Goal: Obtain resource: Obtain resource

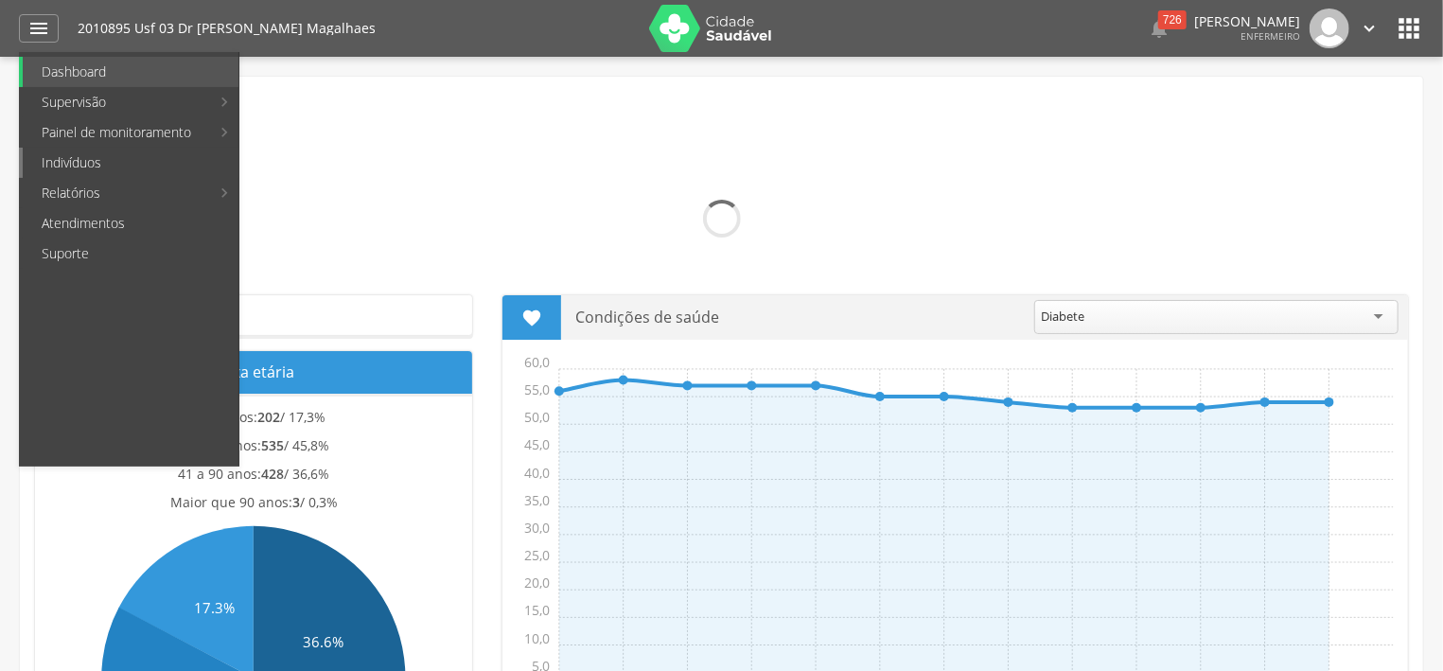
click at [119, 156] on link "Indivíduos" at bounding box center [131, 163] width 216 height 30
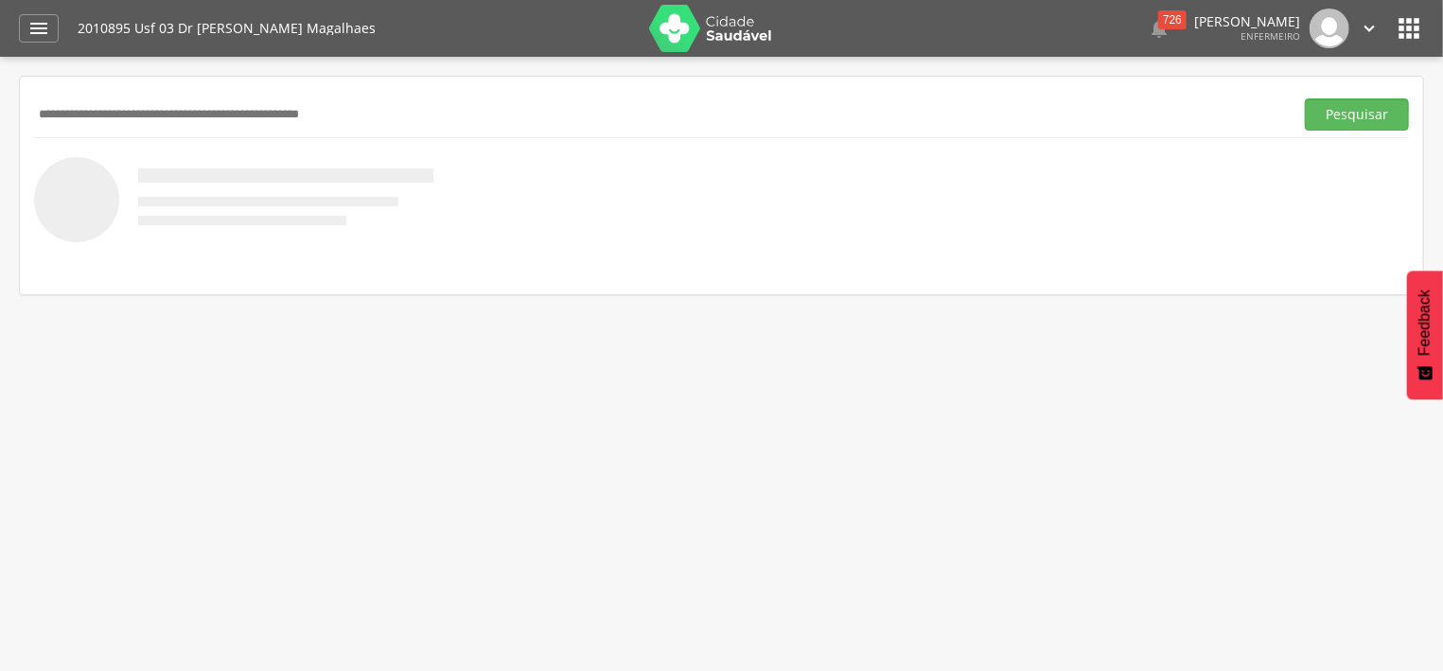
click at [288, 119] on input "text" at bounding box center [660, 114] width 1252 height 32
type input "*******"
click at [1369, 114] on button "Pesquisar" at bounding box center [1357, 114] width 104 height 32
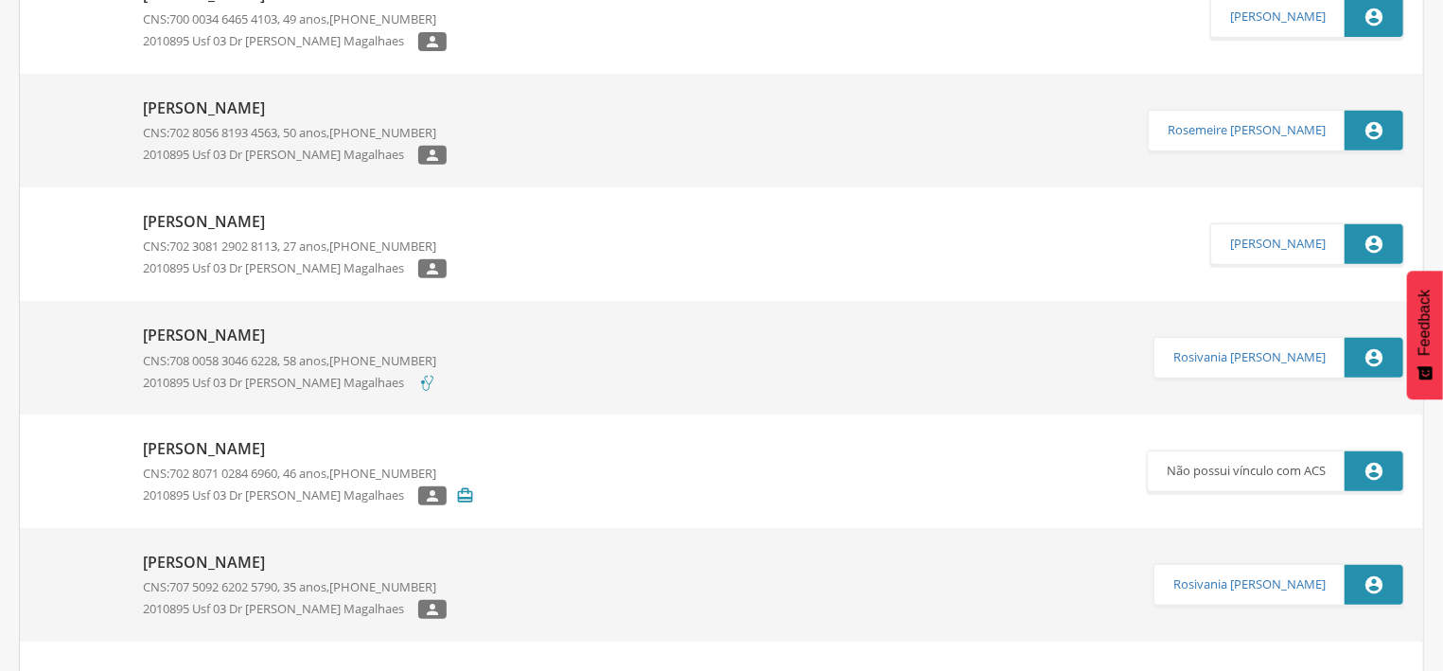
click at [318, 353] on p "CNS: 708 0058 3046 6228 , 58 anos, [PHONE_NUMBER]" at bounding box center [289, 361] width 293 height 18
type input "**********"
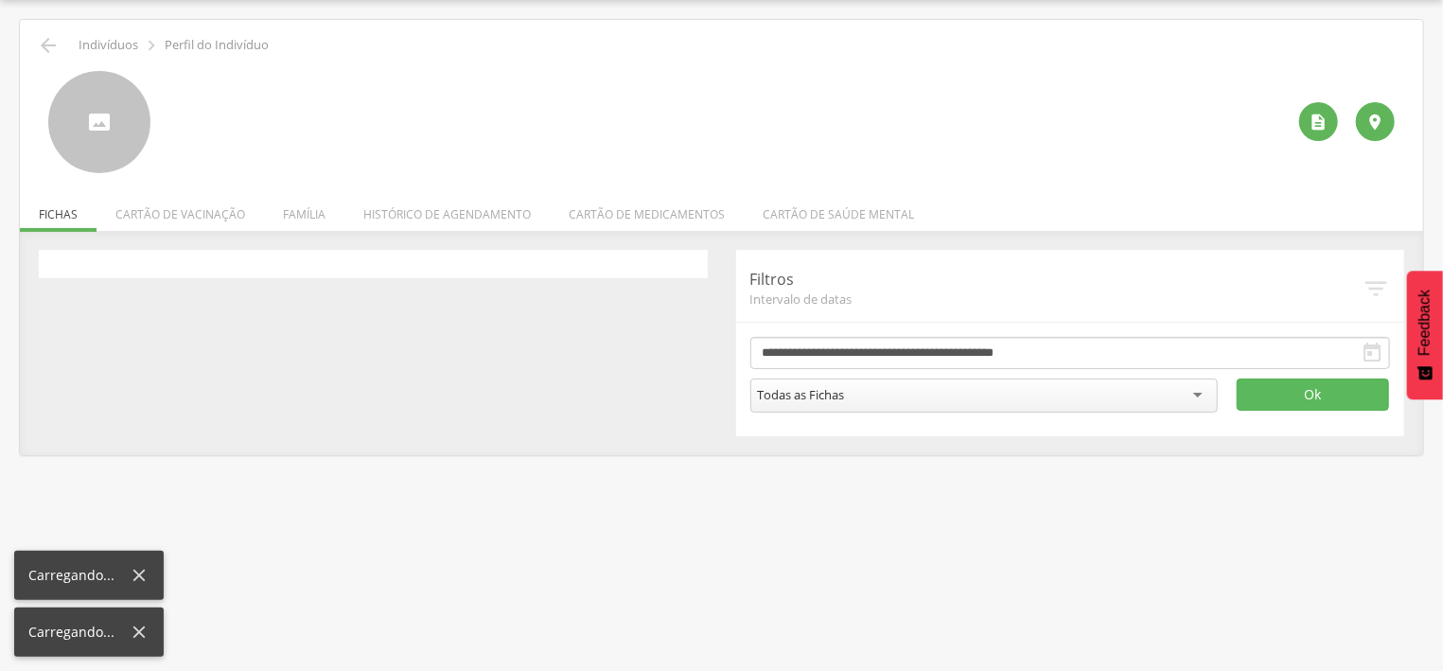
scroll to position [57, 0]
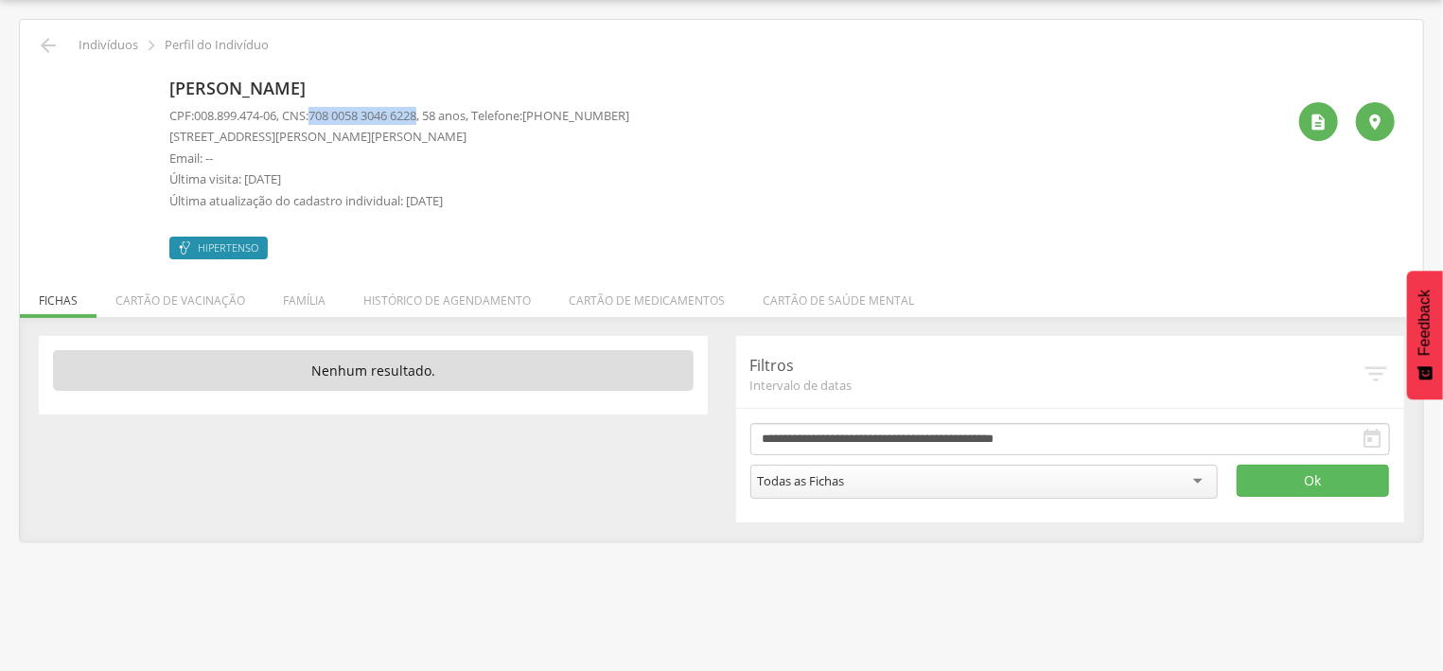
drag, startPoint x: 320, startPoint y: 114, endPoint x: 436, endPoint y: 113, distance: 116.4
click at [436, 113] on p "CPF: 008.899.474-06 , CNS: [PHONE_NUMBER] , 58 anos, Telefone: [PHONE_NUMBER]" at bounding box center [399, 116] width 460 height 18
copy p "708 0058 3046 6228"
click at [48, 43] on icon "" at bounding box center [48, 45] width 23 height 23
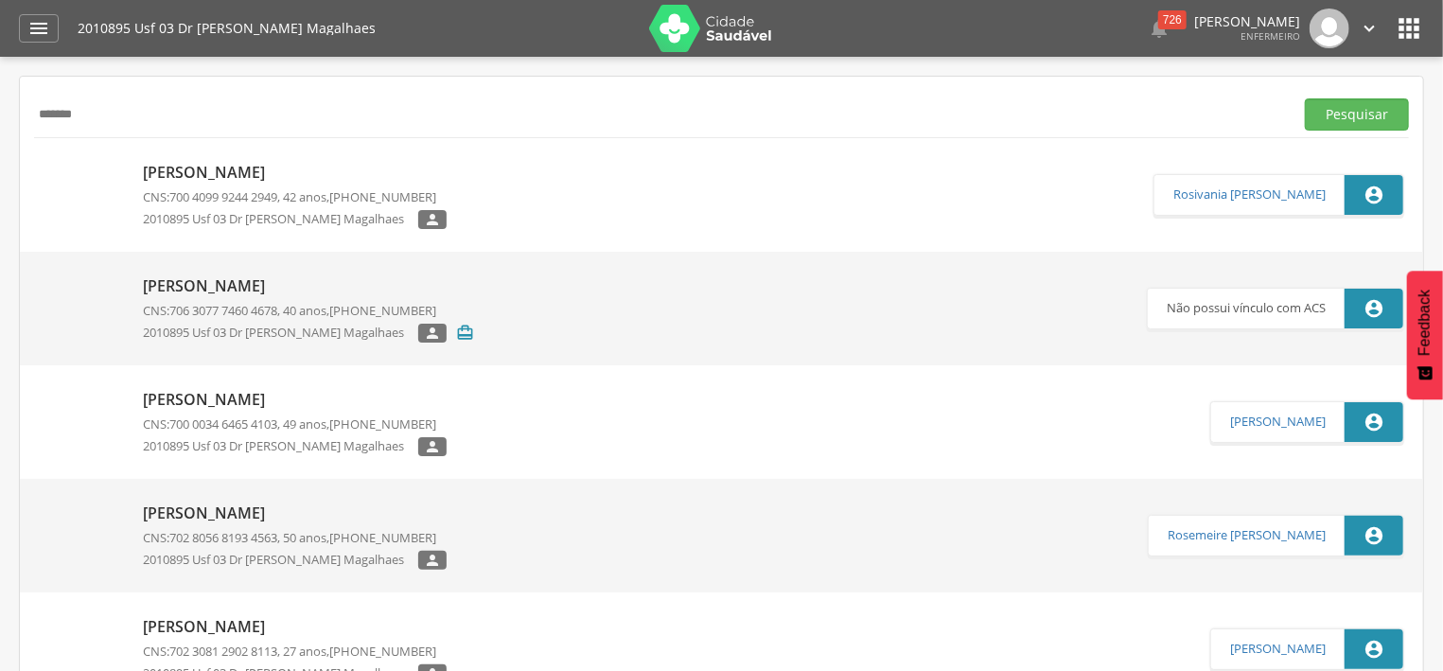
drag, startPoint x: 134, startPoint y: 109, endPoint x: 32, endPoint y: 111, distance: 102.2
click at [34, 111] on input "*******" at bounding box center [660, 114] width 1252 height 32
type input "**********"
click at [1359, 108] on button "Pesquisar" at bounding box center [1357, 114] width 104 height 32
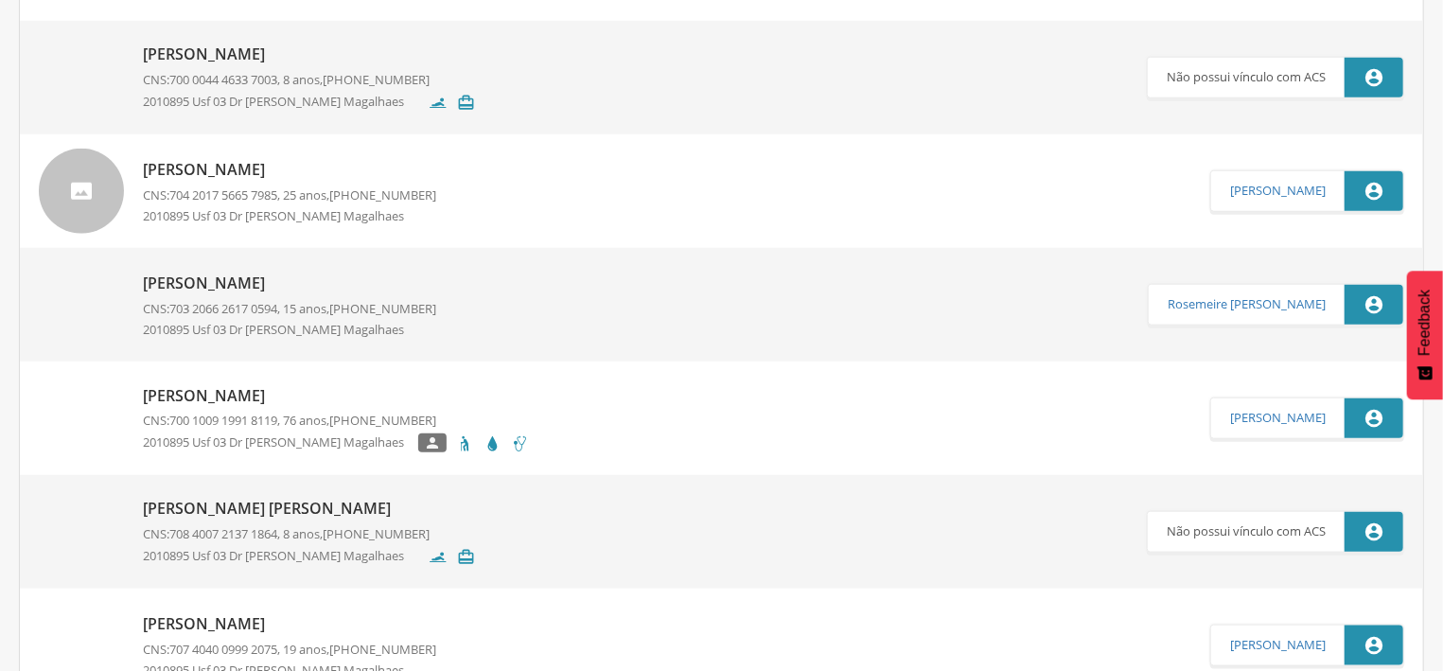
click at [233, 408] on div "[PERSON_NAME] CNS: 700 1009 1991 8119 , 76 anos, [PHONE_NUMBER] 2010895 Usf 03 …" at bounding box center [336, 418] width 386 height 79
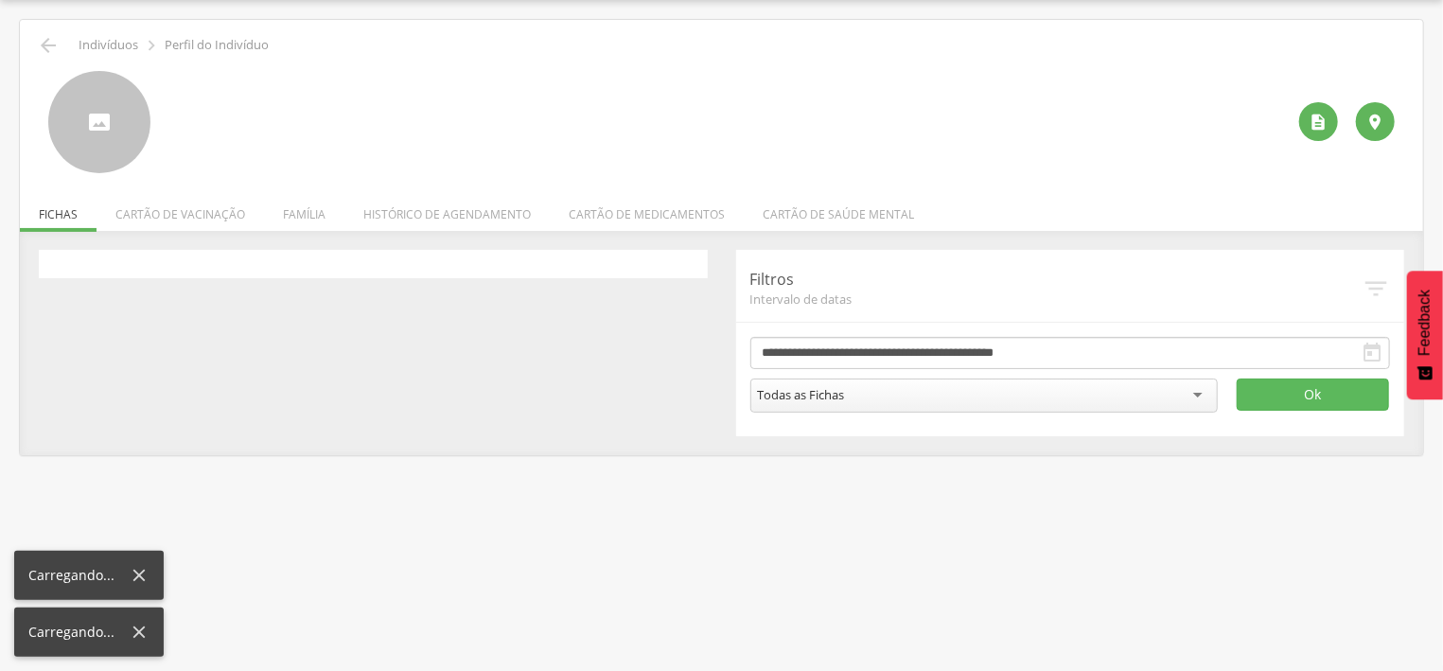
scroll to position [57, 0]
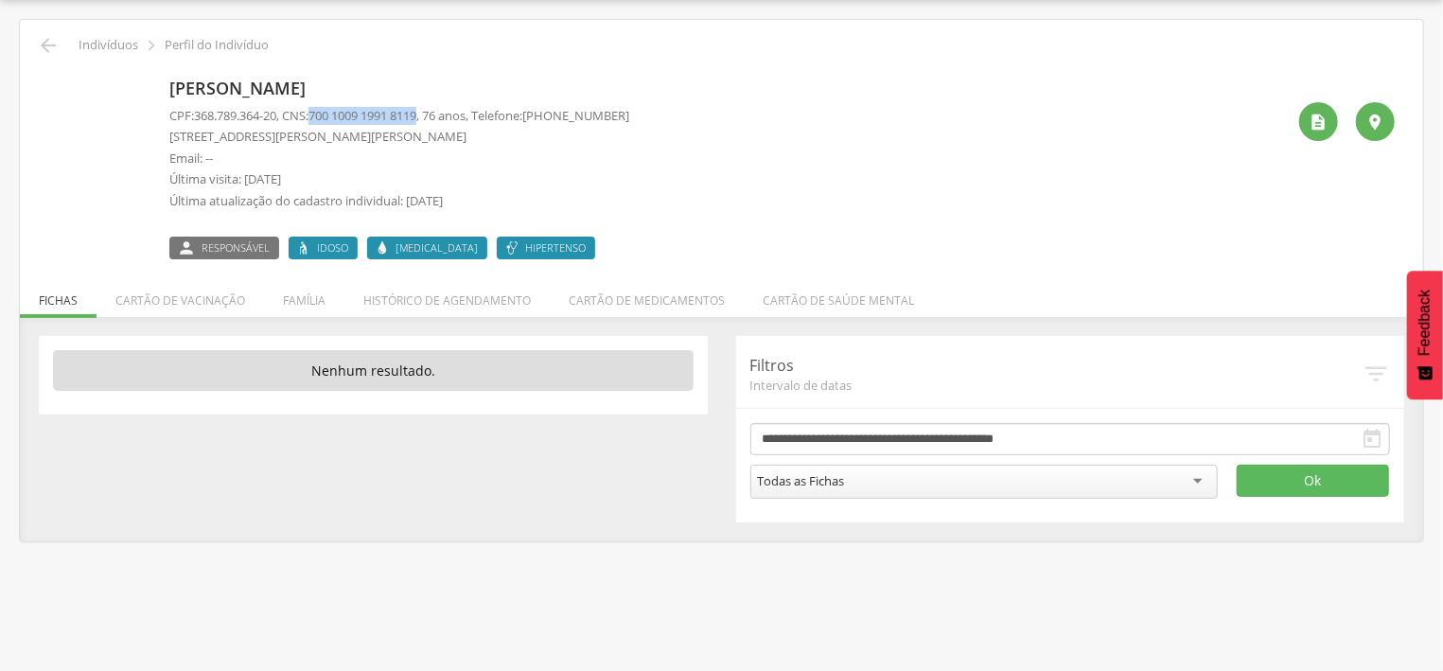
drag, startPoint x: 324, startPoint y: 112, endPoint x: 434, endPoint y: 115, distance: 109.8
click at [416, 115] on span "700 1009 1991 8119" at bounding box center [362, 115] width 108 height 17
copy span "700 1009 1991 8119"
click at [48, 40] on icon "" at bounding box center [48, 45] width 23 height 23
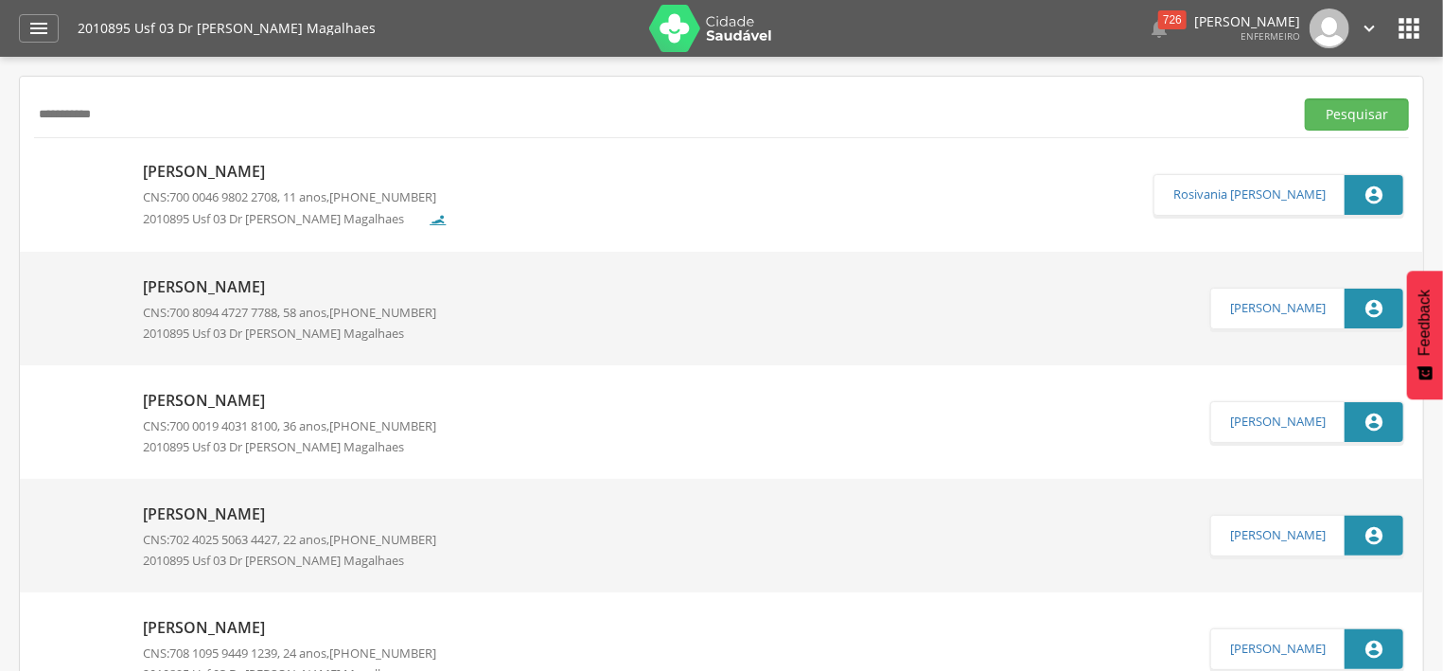
drag, startPoint x: 168, startPoint y: 118, endPoint x: 32, endPoint y: 107, distance: 136.7
click at [34, 107] on input "**********" at bounding box center [660, 114] width 1252 height 32
type input "******"
click at [1319, 115] on button "Pesquisar" at bounding box center [1357, 114] width 104 height 32
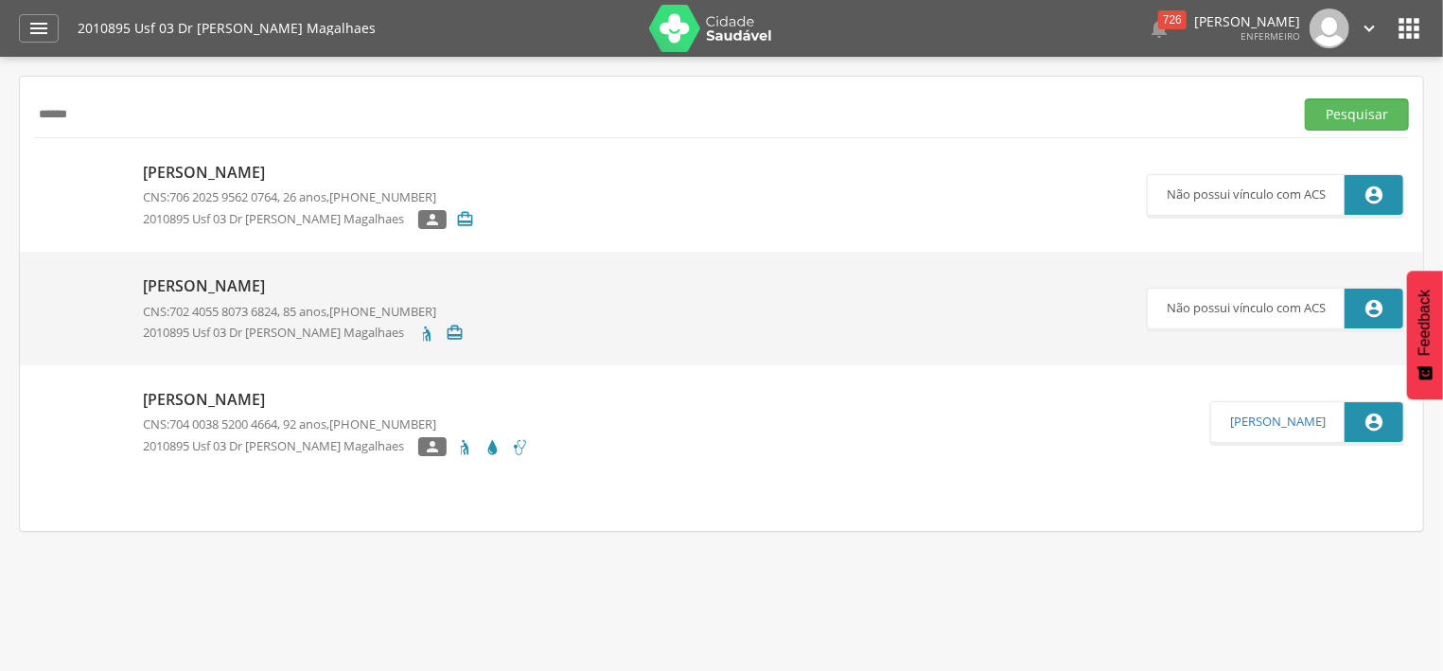
click at [419, 416] on p "CNS: 704 0038 5200 4664 , 92 anos, [PHONE_NUMBER]" at bounding box center [336, 424] width 386 height 18
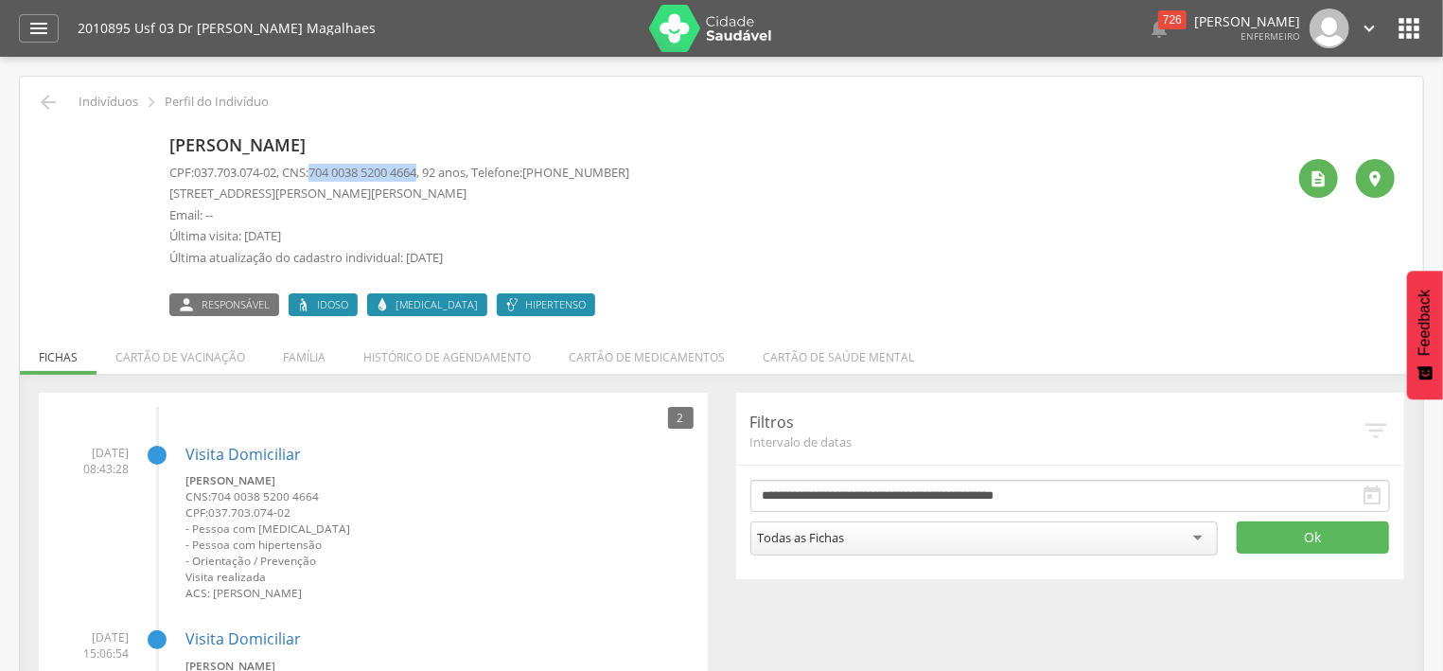
drag, startPoint x: 324, startPoint y: 174, endPoint x: 436, endPoint y: 174, distance: 111.6
click at [416, 174] on span "704 0038 5200 4664" at bounding box center [362, 172] width 108 height 17
copy span "704 0038 5200 4664"
click at [53, 98] on icon "" at bounding box center [48, 102] width 23 height 23
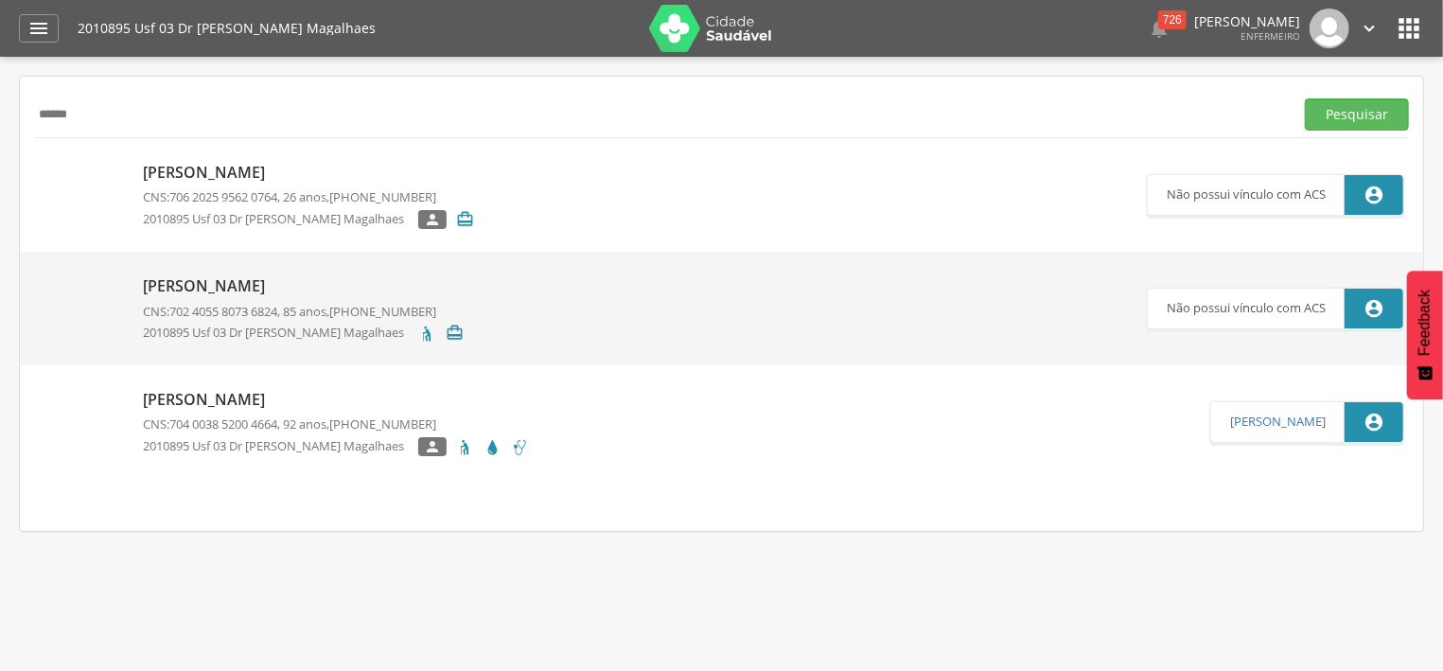
drag, startPoint x: 130, startPoint y: 109, endPoint x: 17, endPoint y: 121, distance: 113.3
click at [34, 121] on input "******" at bounding box center [660, 114] width 1252 height 32
click at [63, 112] on input "********" at bounding box center [660, 114] width 1252 height 32
click at [62, 111] on input "*******" at bounding box center [660, 114] width 1252 height 32
type input "********"
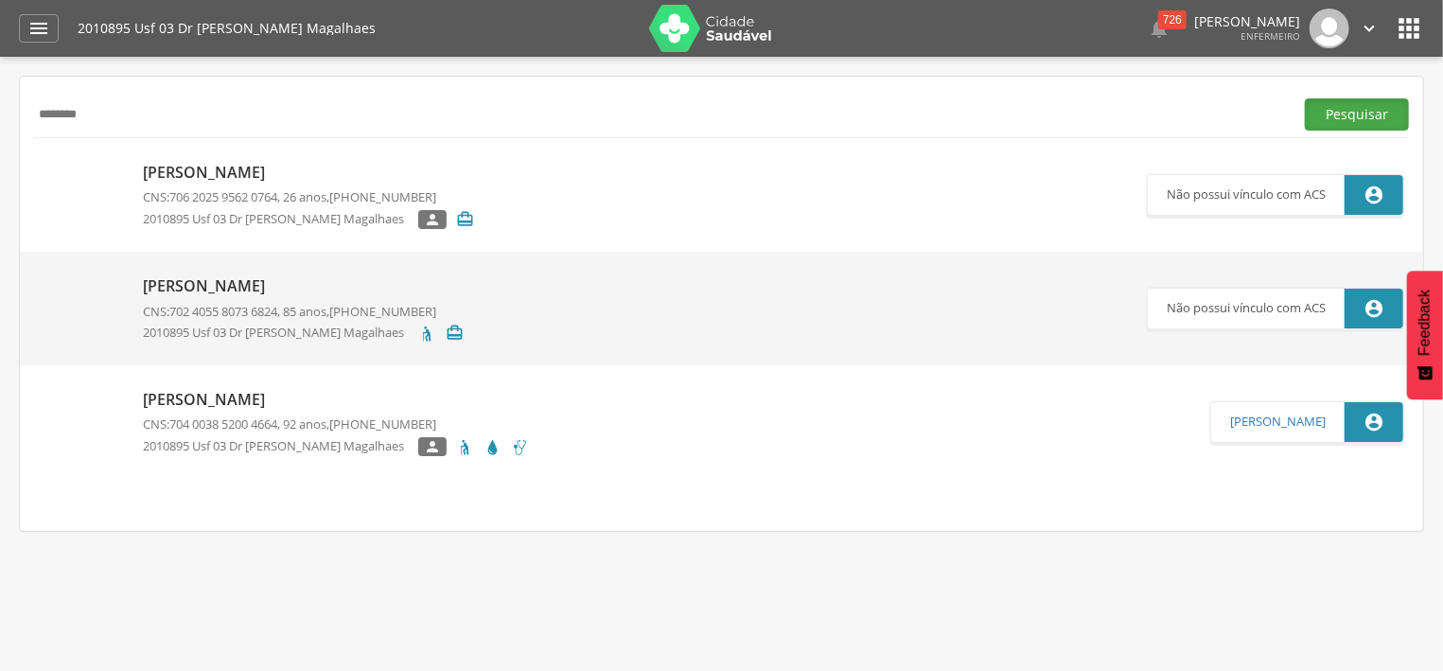
click at [1358, 108] on button "Pesquisar" at bounding box center [1357, 114] width 104 height 32
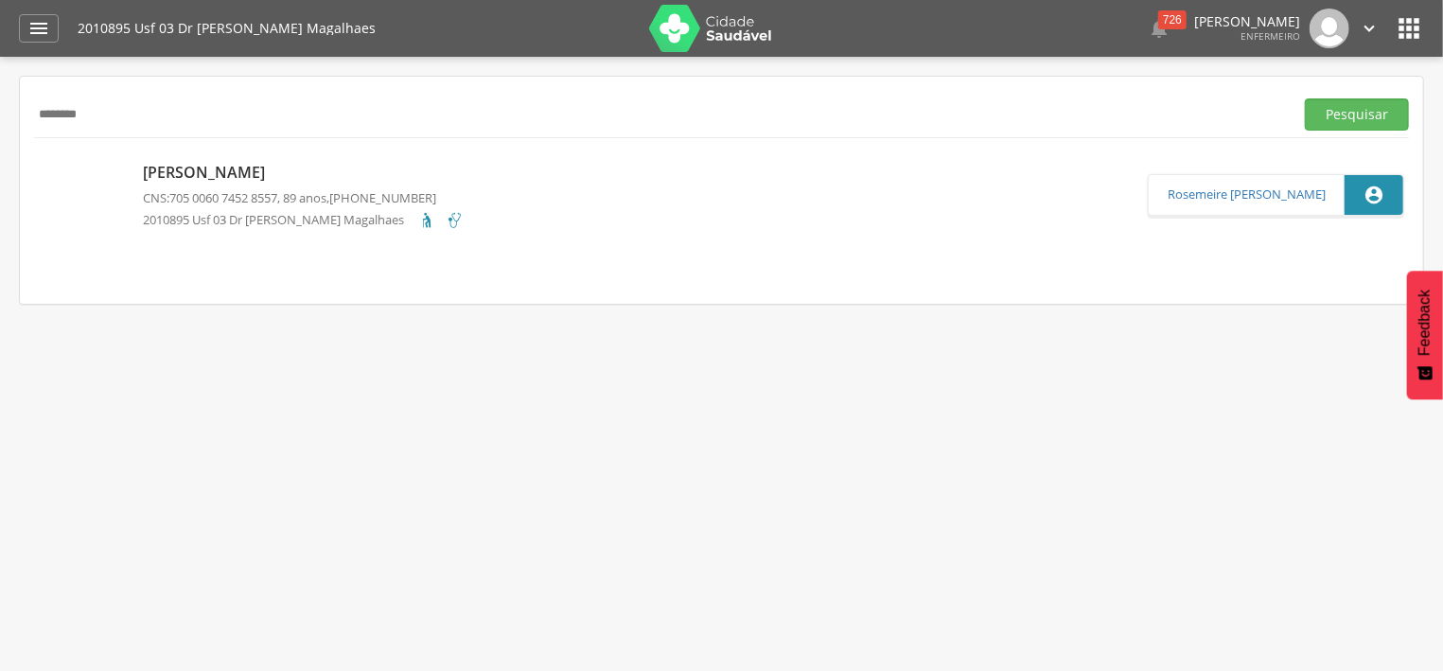
click at [236, 169] on p "[PERSON_NAME]" at bounding box center [303, 173] width 321 height 22
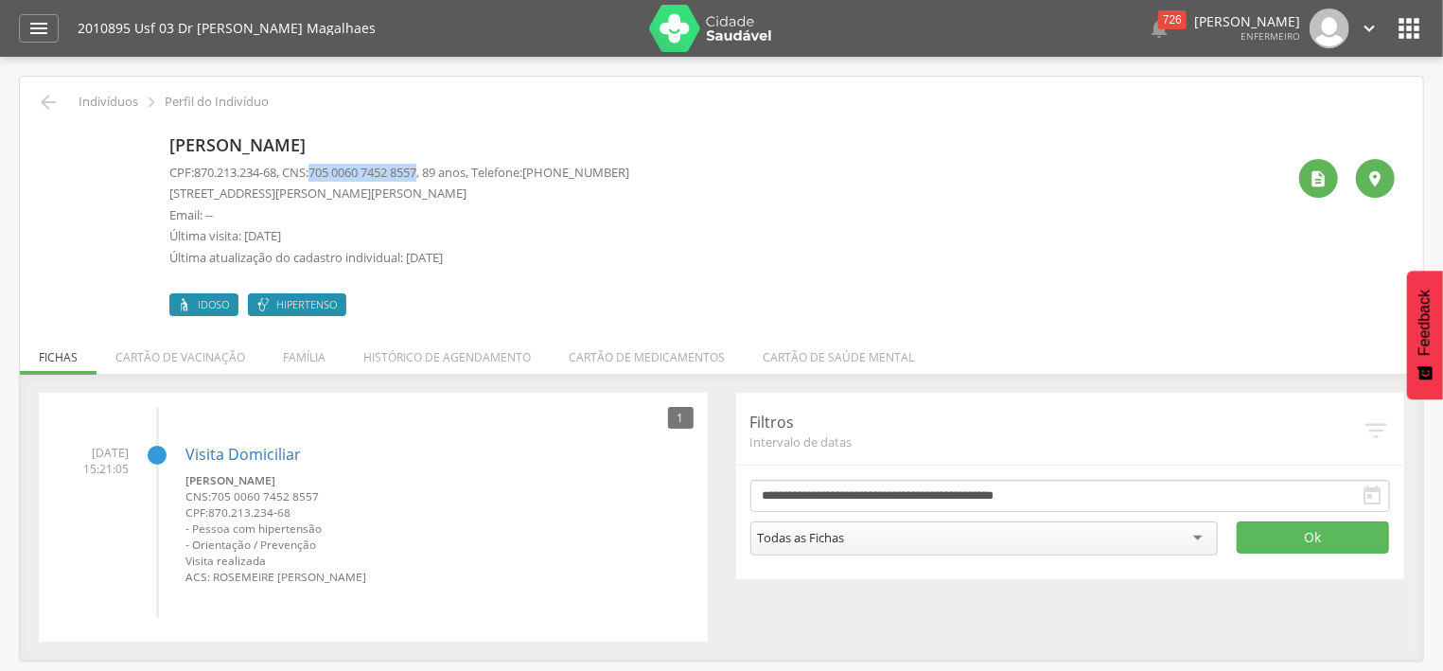
drag, startPoint x: 324, startPoint y: 171, endPoint x: 435, endPoint y: 171, distance: 111.6
click at [416, 171] on span "705 0060 7452 8557" at bounding box center [362, 172] width 108 height 17
copy span "705 0060 7452 8557"
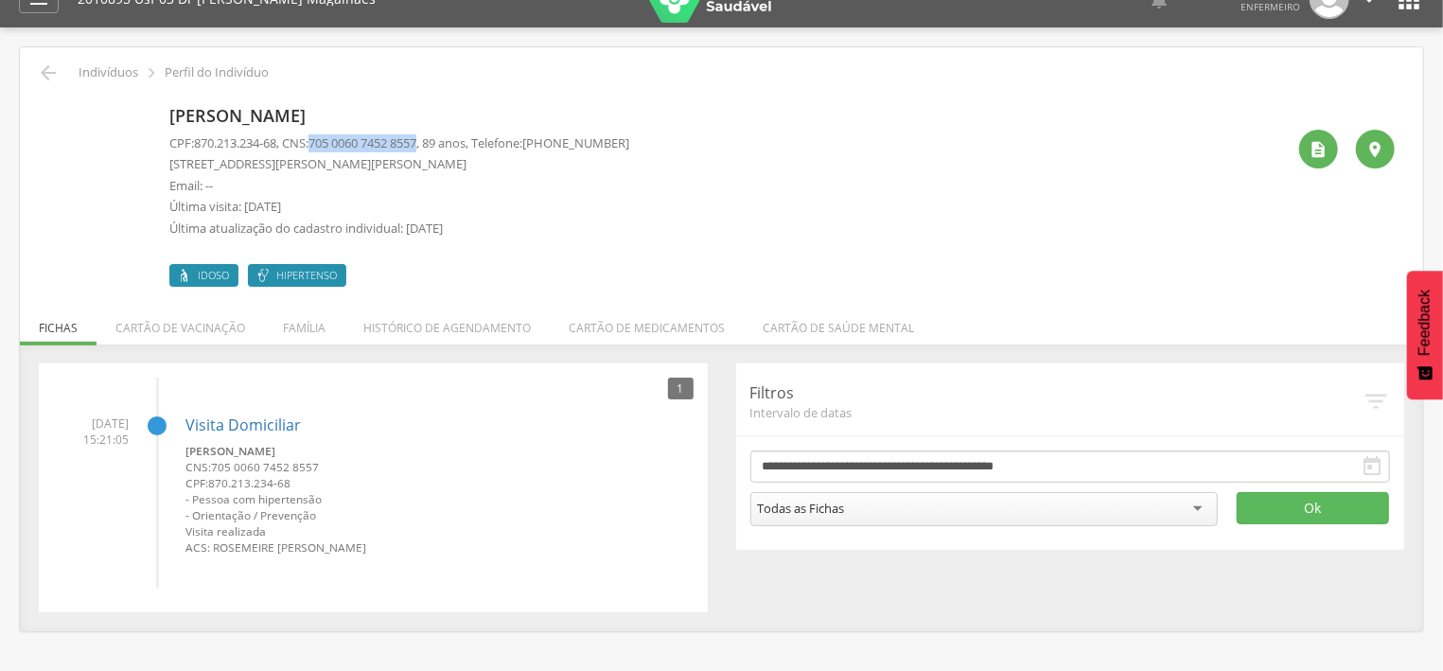
scroll to position [57, 0]
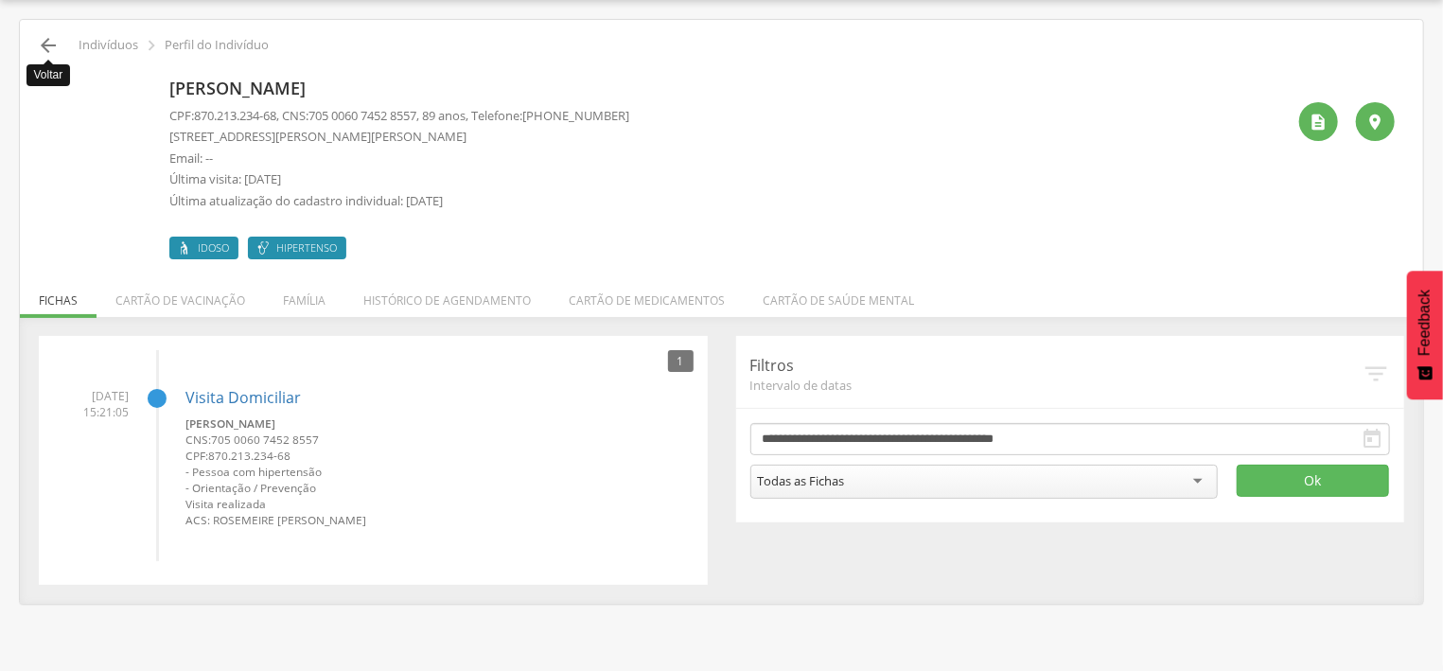
click at [53, 48] on icon "" at bounding box center [48, 45] width 23 height 23
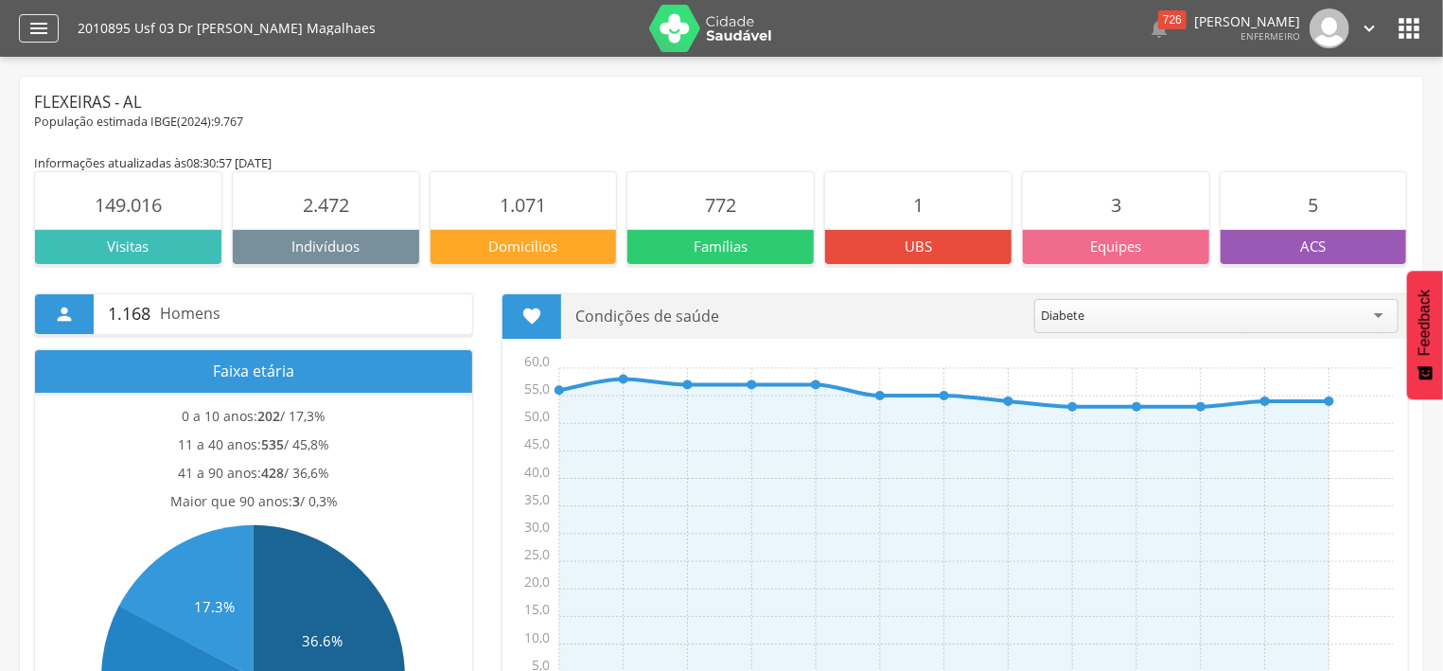
click at [45, 33] on icon "" at bounding box center [38, 28] width 23 height 23
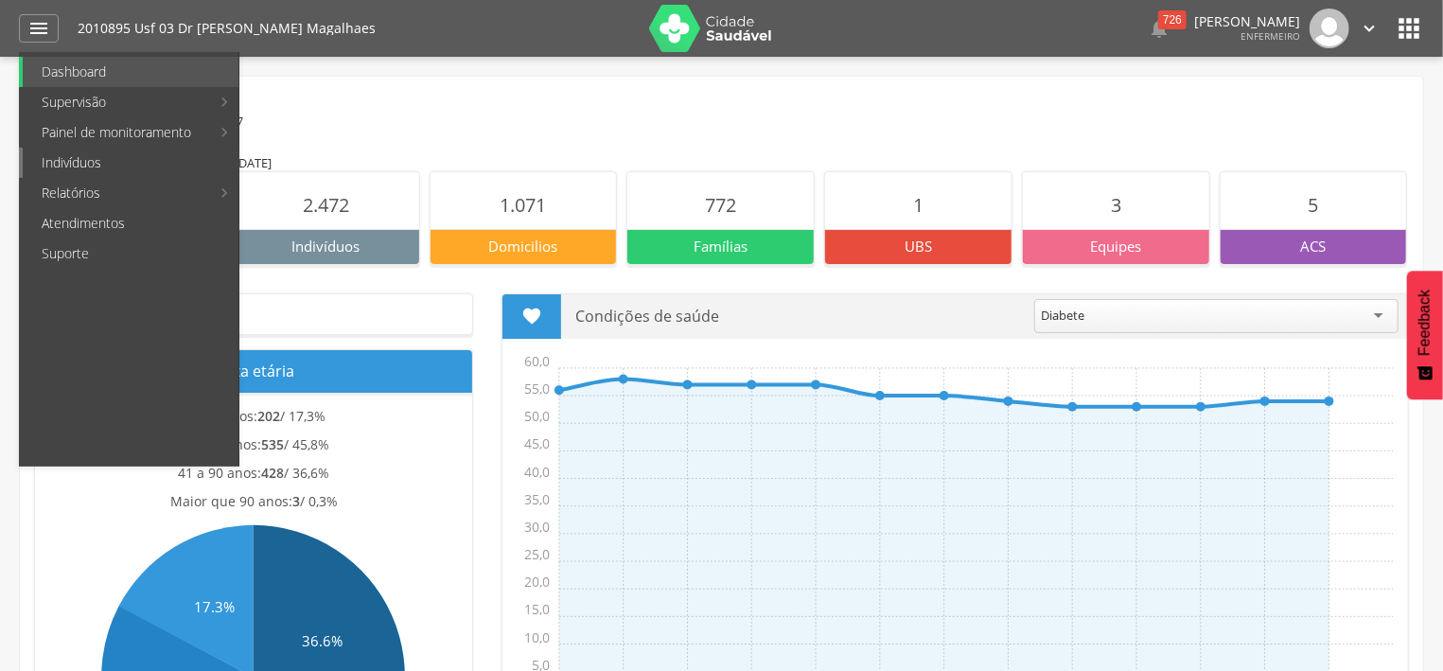
click at [94, 170] on link "Indivíduos" at bounding box center [131, 163] width 216 height 30
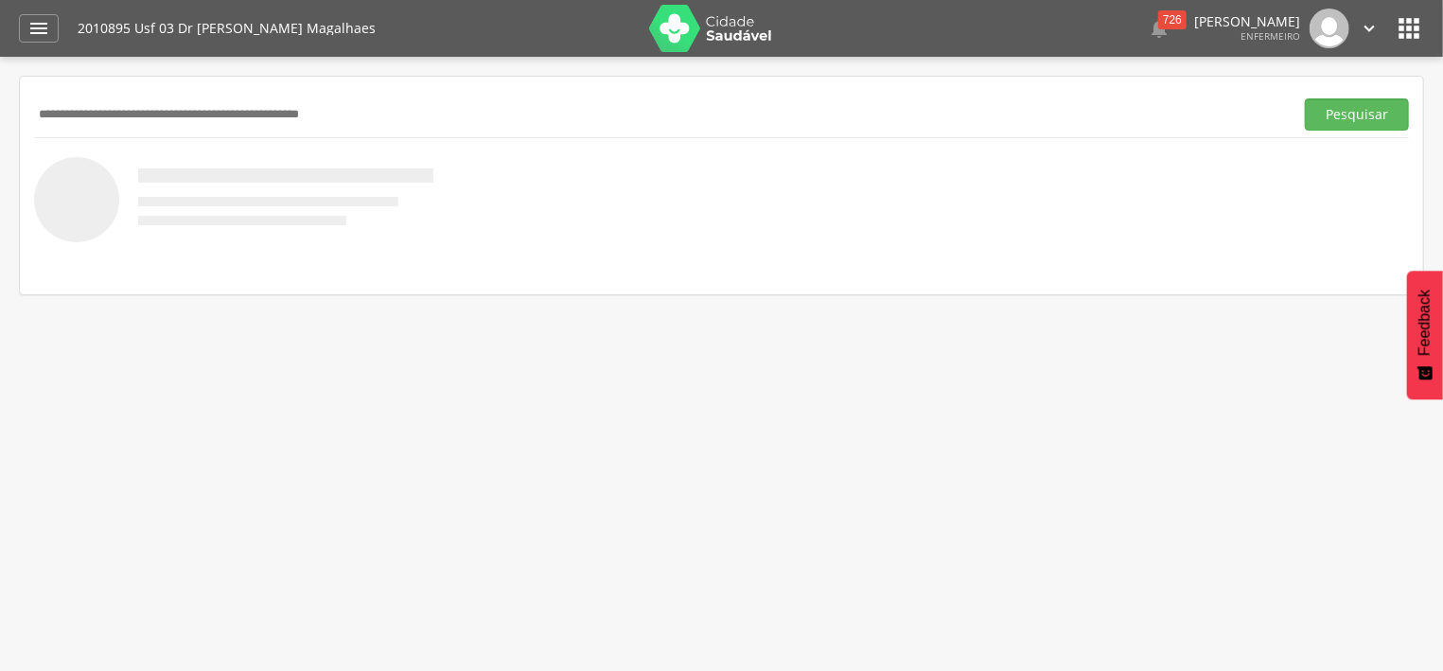
click at [136, 110] on input "text" at bounding box center [660, 114] width 1252 height 32
type input "******"
click at [1321, 123] on button "Pesquisar" at bounding box center [1357, 114] width 104 height 32
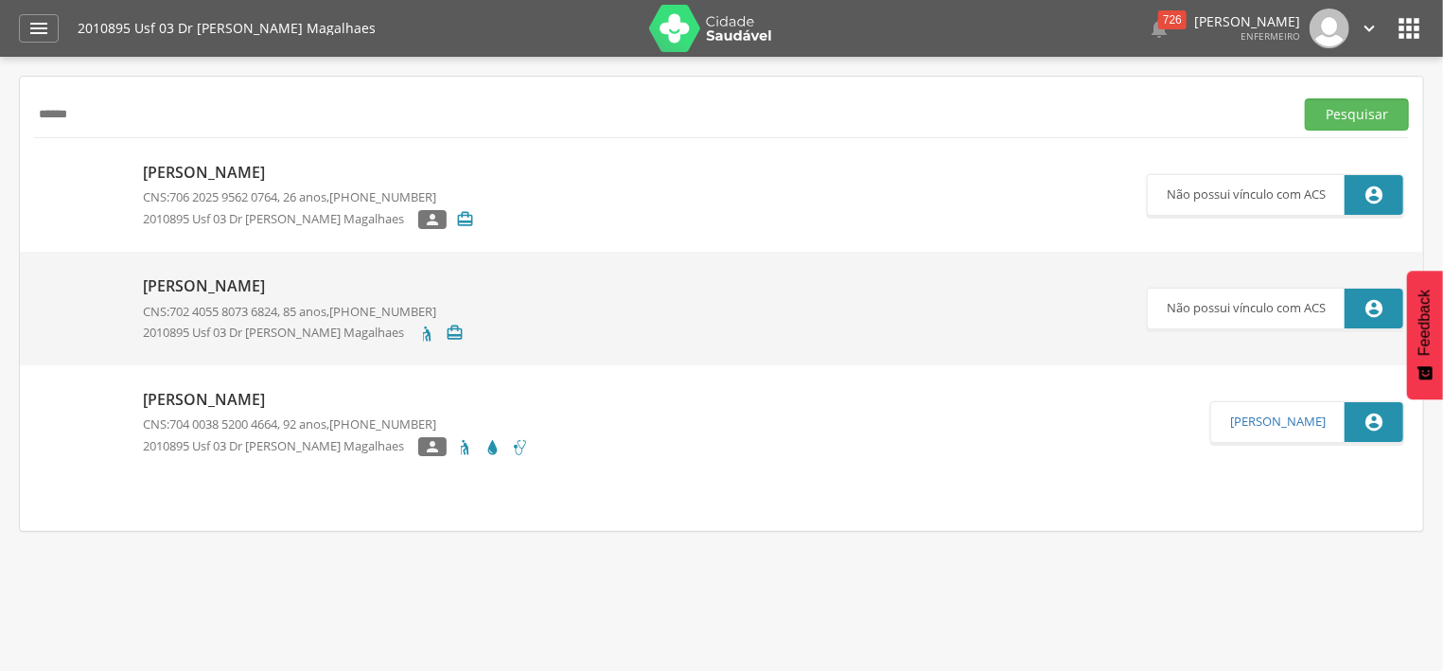
click at [314, 409] on p "[PERSON_NAME]" at bounding box center [336, 400] width 386 height 22
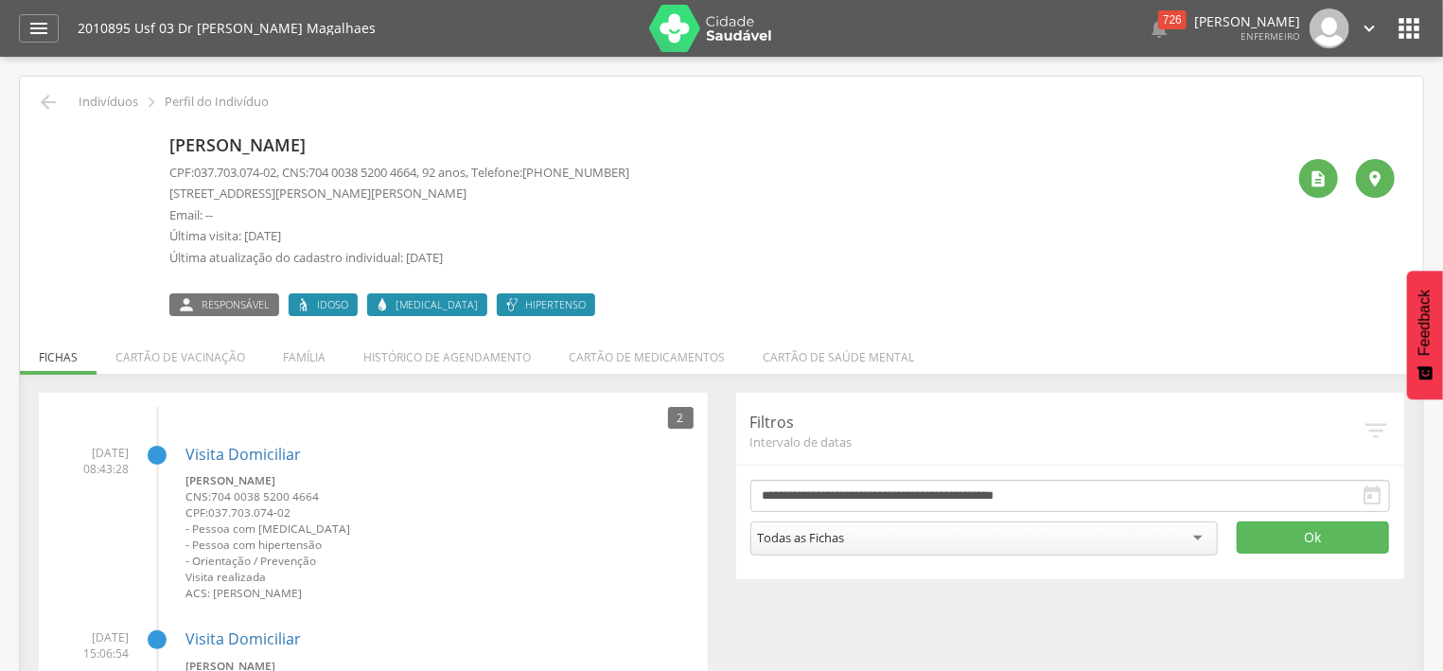
drag, startPoint x: 321, startPoint y: 171, endPoint x: 435, endPoint y: 171, distance: 114.5
click at [435, 171] on p "CPF: 037.703.074-02 , CNS: [PHONE_NUMBER] , 92 anos, Telefone: [PHONE_NUMBER]" at bounding box center [399, 173] width 460 height 18
copy p "704 0038 5200 4664"
click at [57, 99] on icon "" at bounding box center [48, 102] width 23 height 23
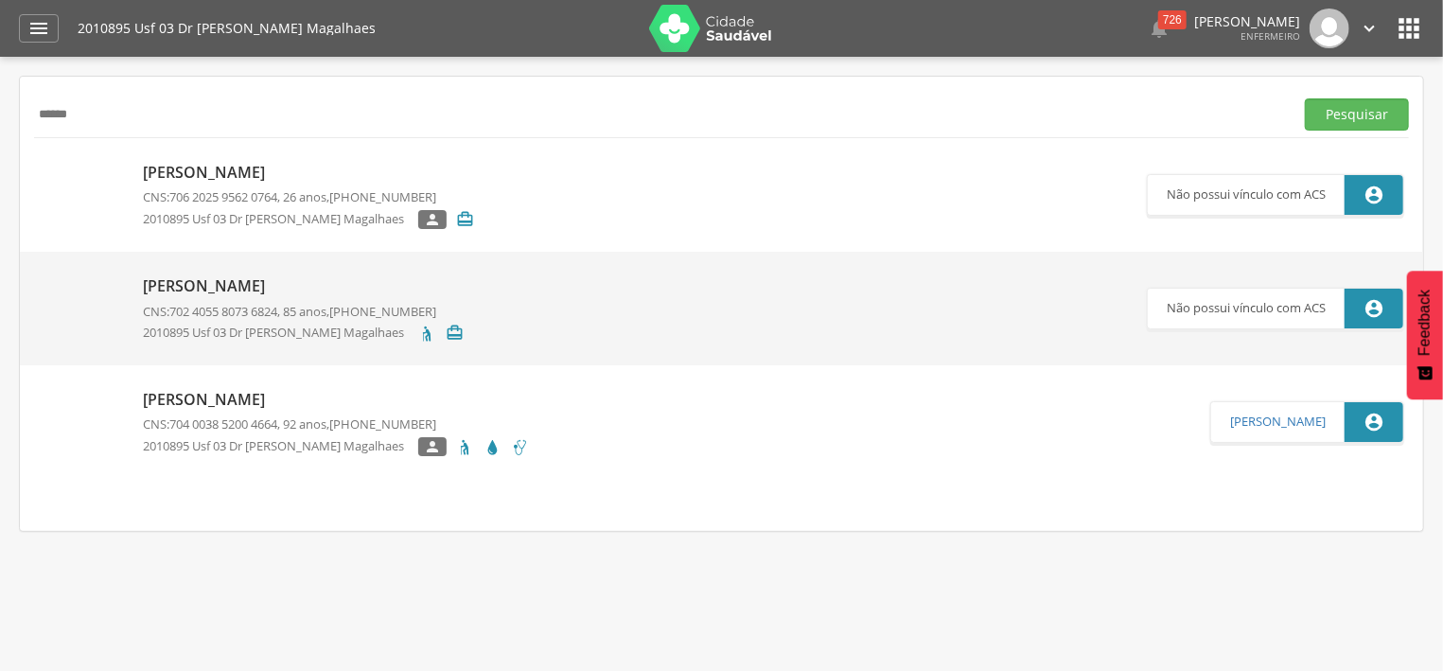
drag, startPoint x: 136, startPoint y: 121, endPoint x: 36, endPoint y: 111, distance: 100.8
click at [36, 111] on input "******" at bounding box center [660, 114] width 1252 height 32
type input "****"
click at [1373, 123] on button "Pesquisar" at bounding box center [1357, 114] width 104 height 32
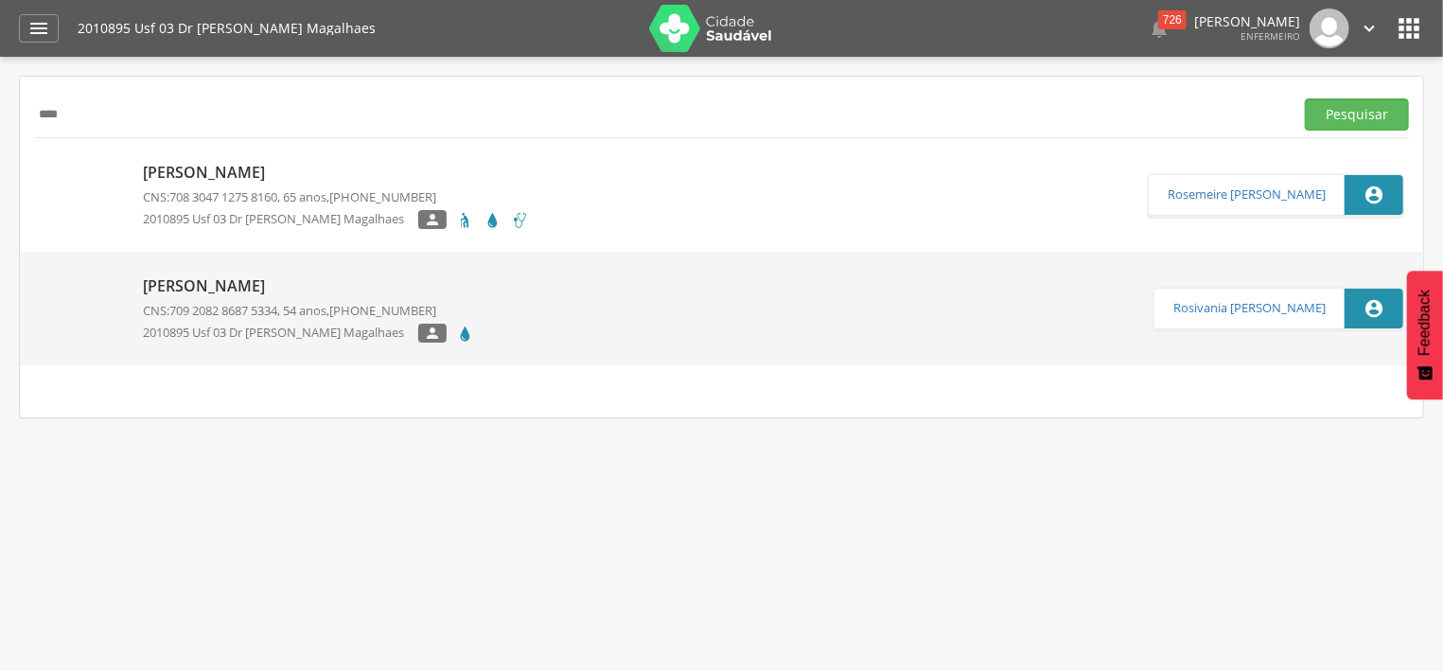
click at [277, 165] on p "[PERSON_NAME]" at bounding box center [336, 173] width 386 height 22
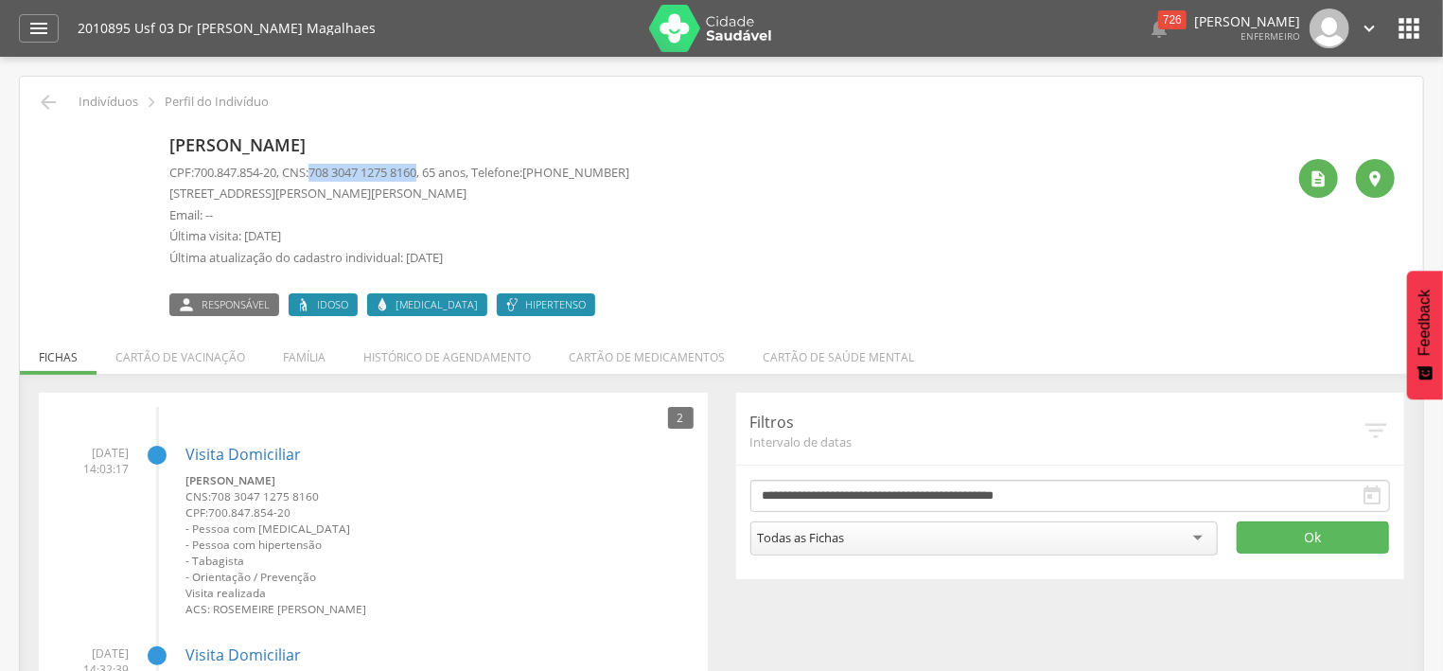
drag, startPoint x: 319, startPoint y: 169, endPoint x: 437, endPoint y: 174, distance: 118.4
click at [437, 174] on p "CPF: 700.847.854-20 , CNS: [PHONE_NUMBER] , 65 anos, Telefone: [PHONE_NUMBER]" at bounding box center [399, 173] width 460 height 18
copy p "708 3047 1275 8160"
click at [56, 97] on icon "" at bounding box center [48, 102] width 23 height 23
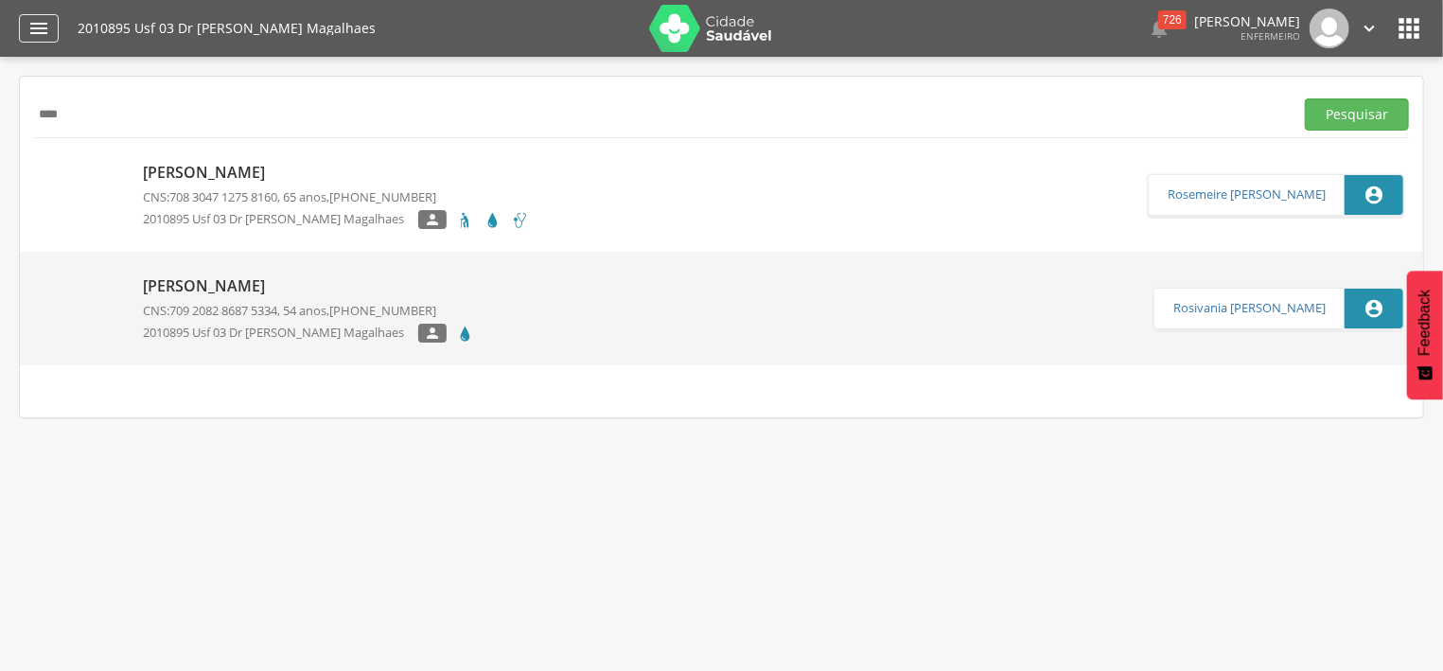
click at [49, 35] on icon "" at bounding box center [38, 28] width 23 height 23
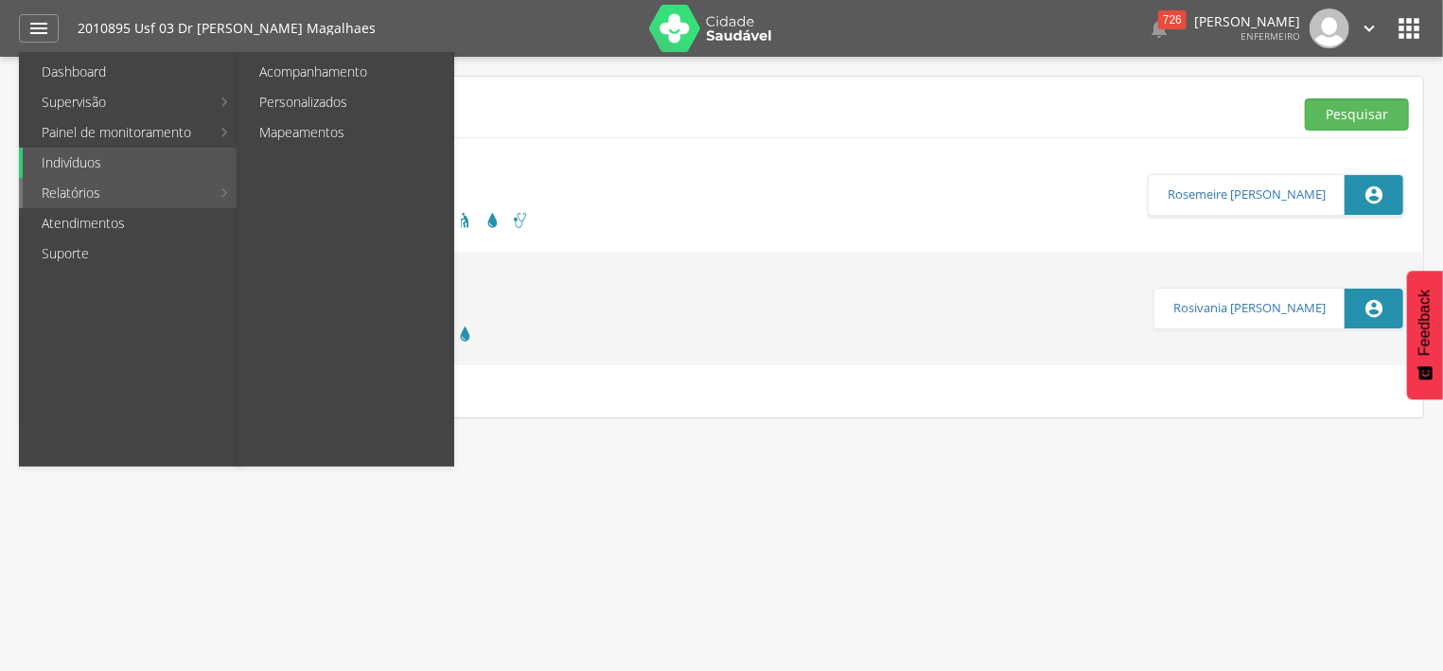
click at [78, 197] on link "Relatórios" at bounding box center [116, 193] width 187 height 30
click at [287, 113] on link "Personalizados" at bounding box center [346, 102] width 213 height 30
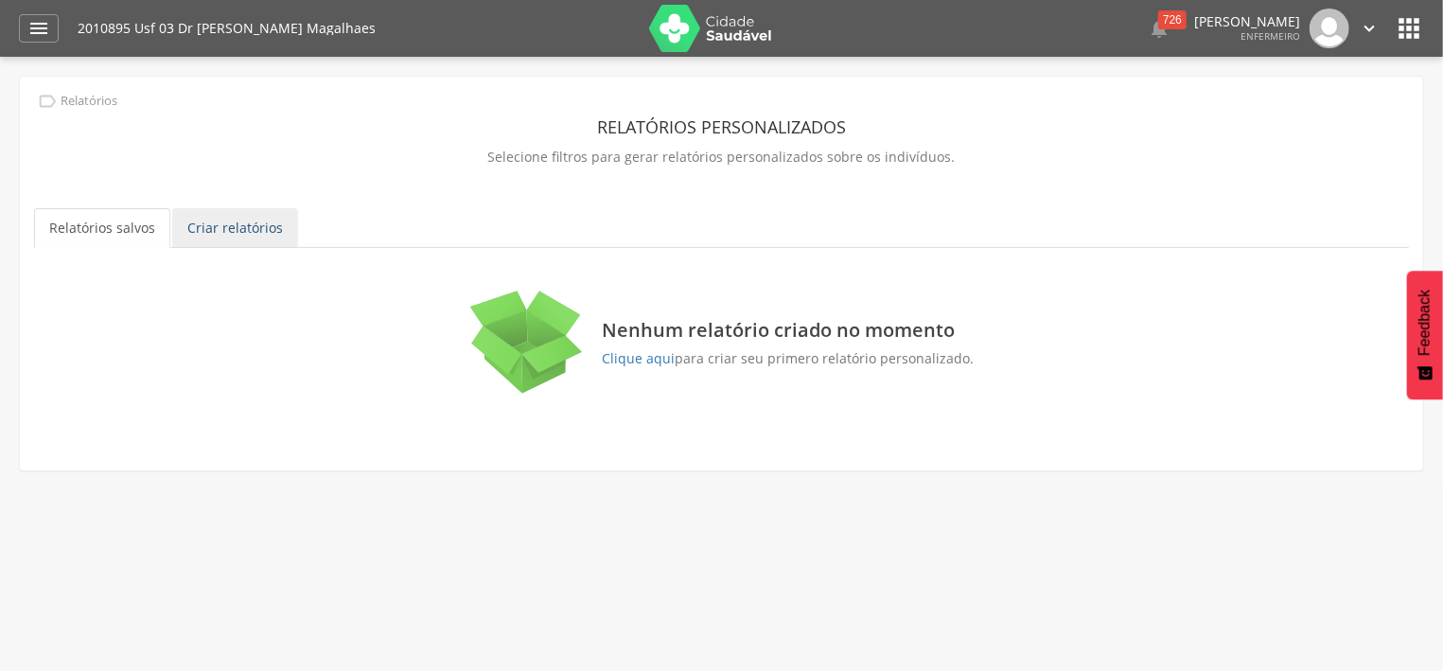
click at [248, 226] on link "Criar relatórios" at bounding box center [235, 228] width 126 height 40
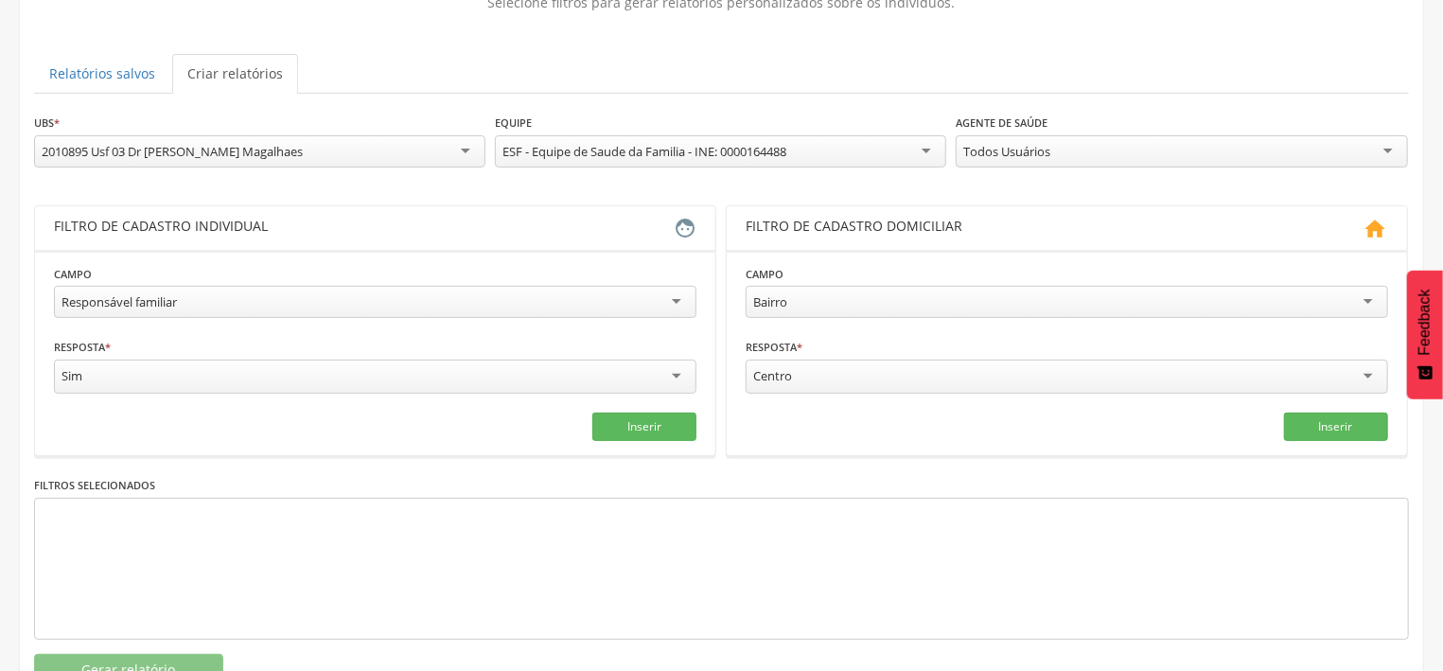
scroll to position [202, 0]
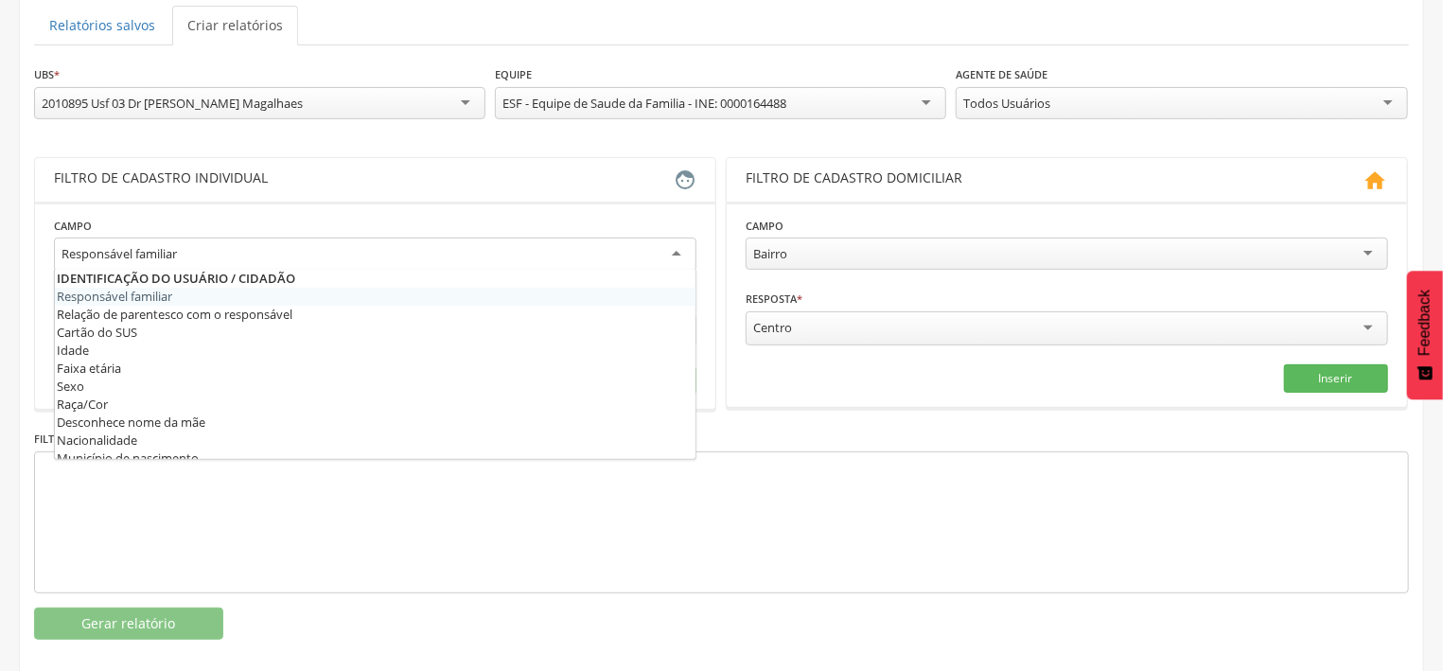
click at [689, 262] on div "Responsável familiar" at bounding box center [375, 254] width 642 height 34
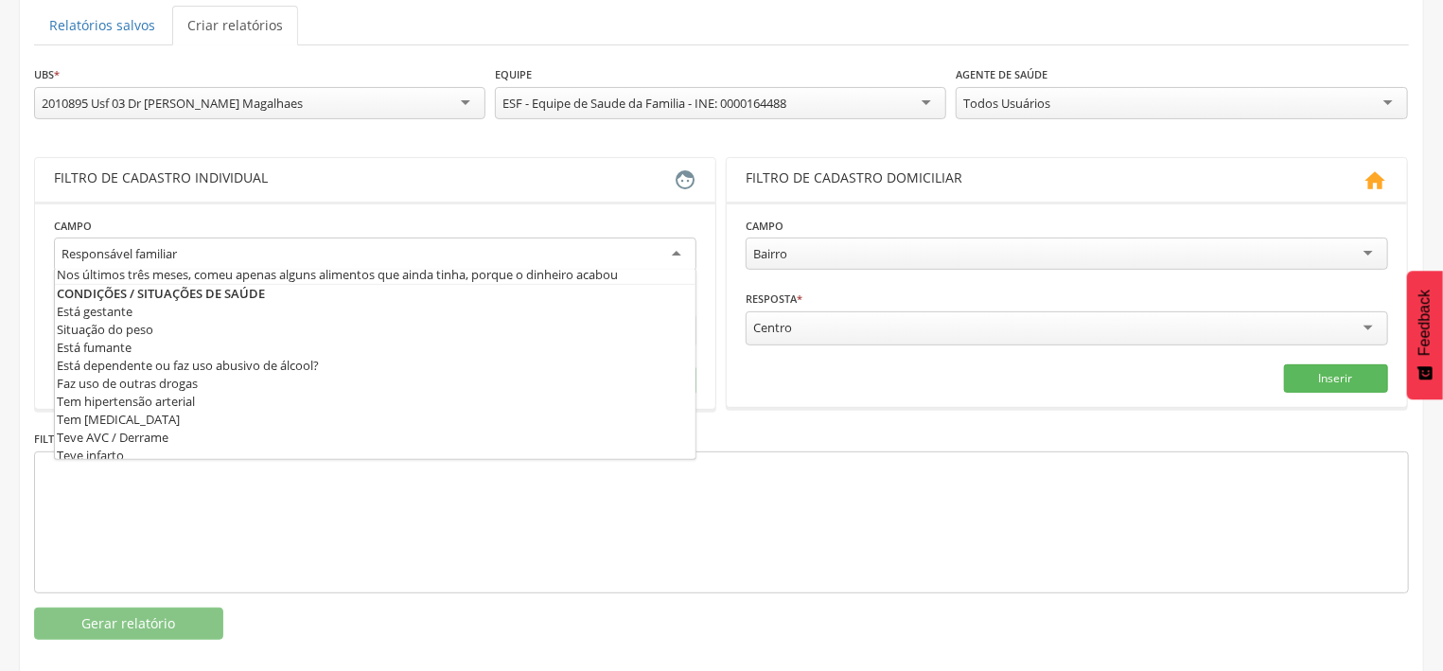
scroll to position [570, 0]
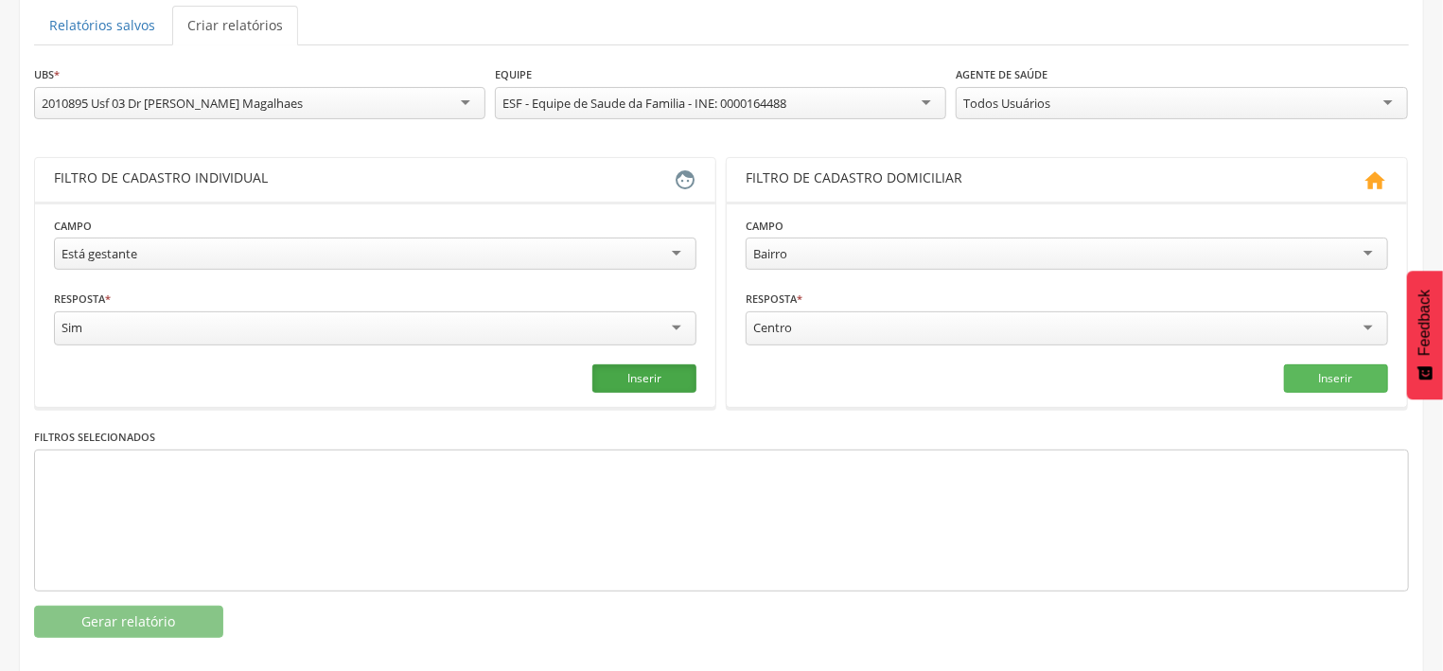
click at [640, 380] on button "Inserir" at bounding box center [644, 378] width 104 height 28
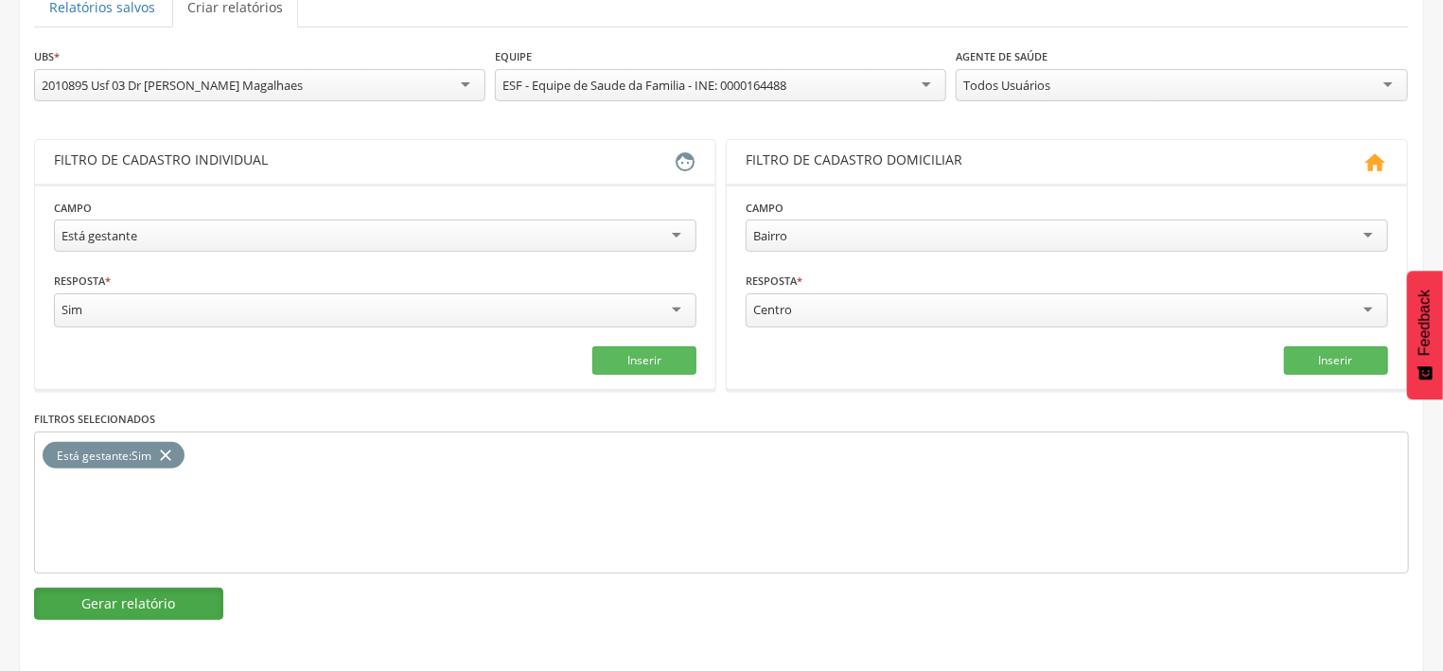
click at [167, 595] on button "Gerar relatório" at bounding box center [128, 603] width 189 height 32
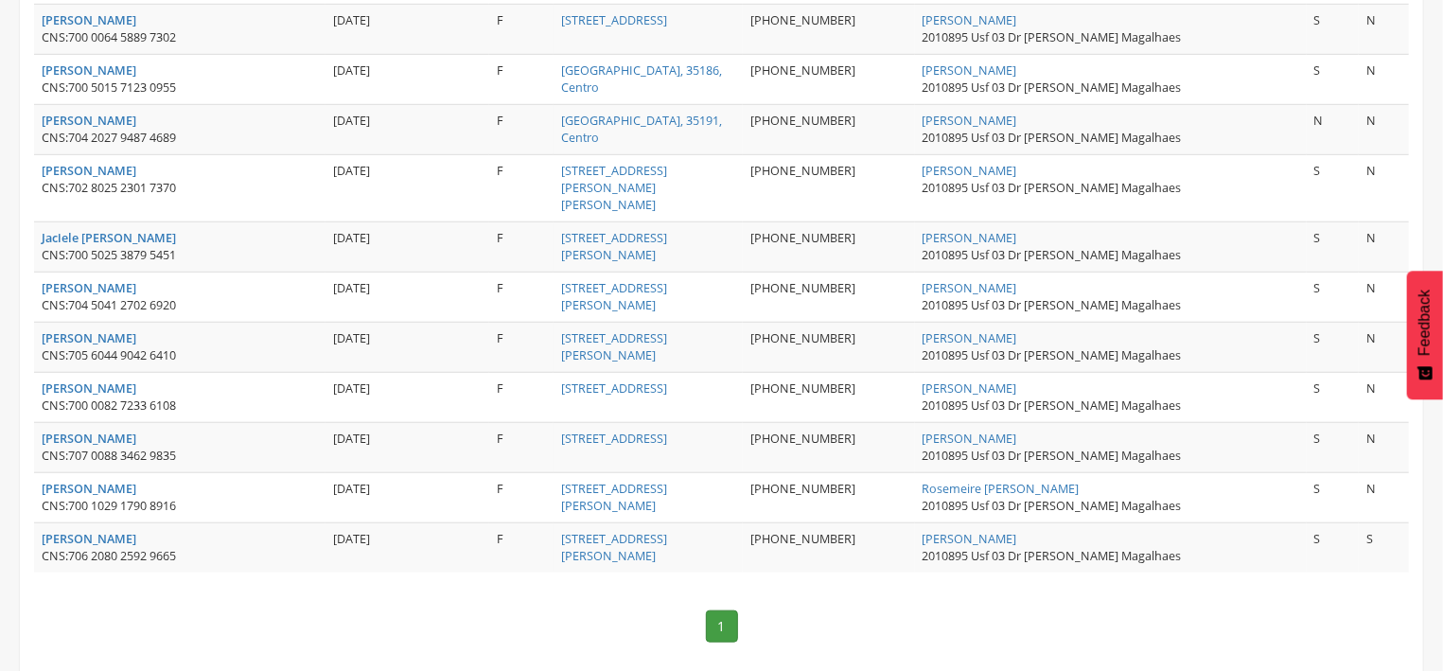
scroll to position [726, 0]
